Goal: Transaction & Acquisition: Purchase product/service

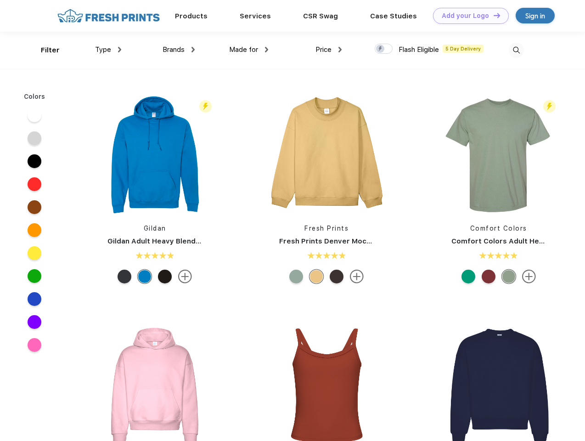
click at [467, 16] on link "Add your Logo Design Tool" at bounding box center [471, 16] width 76 height 16
click at [0, 0] on div "Design Tool" at bounding box center [0, 0] width 0 height 0
click at [493, 15] on link "Add your Logo Design Tool" at bounding box center [471, 16] width 76 height 16
click at [44, 50] on div "Filter" at bounding box center [50, 50] width 19 height 11
click at [108, 50] on span "Type" at bounding box center [103, 49] width 16 height 8
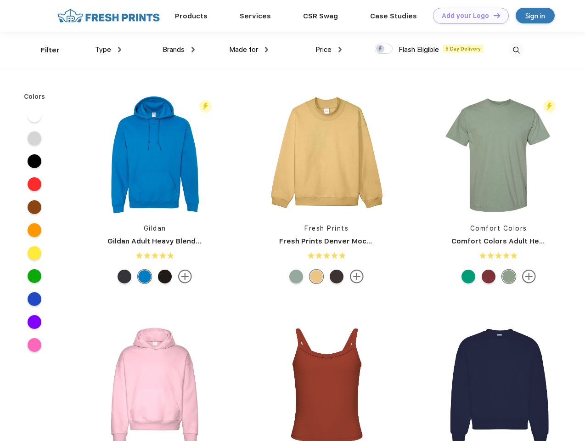
click at [179, 50] on span "Brands" at bounding box center [174, 49] width 22 height 8
click at [249, 50] on span "Made for" at bounding box center [243, 49] width 29 height 8
click at [329, 50] on span "Price" at bounding box center [323, 49] width 16 height 8
click at [384, 49] on div at bounding box center [384, 49] width 18 height 10
click at [381, 49] on input "checkbox" at bounding box center [378, 46] width 6 height 6
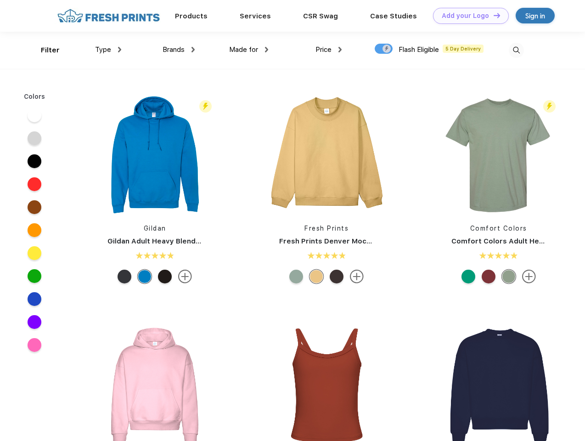
click at [516, 50] on img at bounding box center [516, 50] width 15 height 15
